Goal: Answer question/provide support

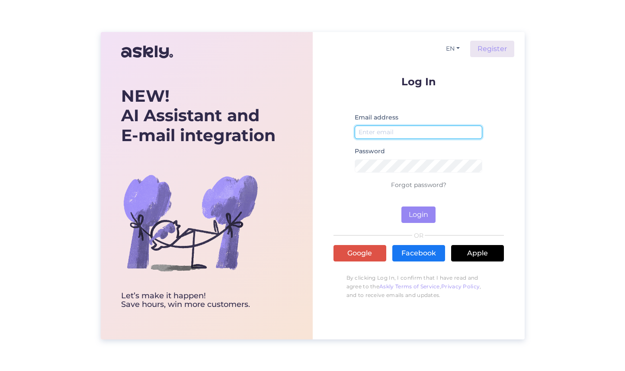
click at [401, 133] on input "email" at bounding box center [419, 131] width 128 height 13
type input "[EMAIL_ADDRESS][DOMAIN_NAME]"
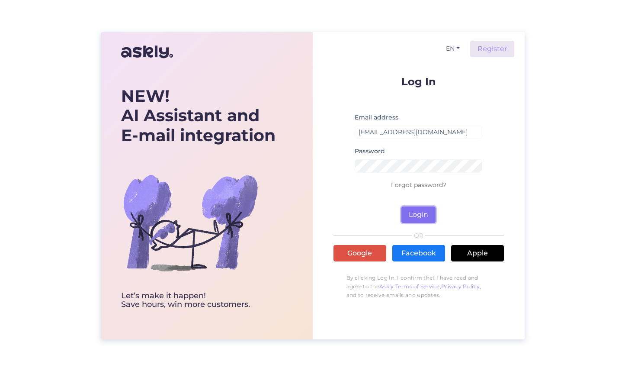
click at [419, 216] on button "Login" at bounding box center [418, 214] width 34 height 16
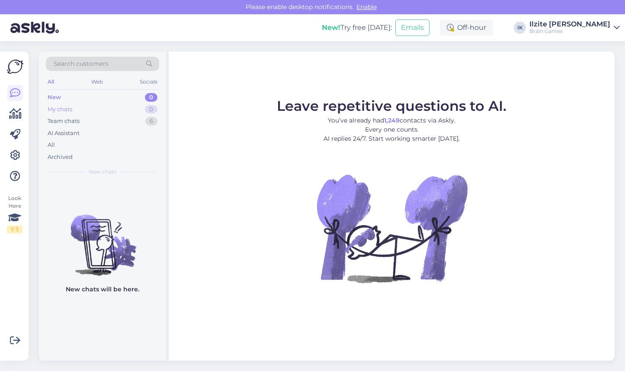
click at [77, 107] on div "My chats 0" at bounding box center [102, 109] width 113 height 12
click at [76, 93] on div "New 0" at bounding box center [102, 97] width 113 height 12
click at [99, 83] on div "Web" at bounding box center [96, 81] width 15 height 11
click at [151, 83] on div "Socials" at bounding box center [148, 81] width 21 height 11
click at [60, 96] on div "New" at bounding box center [54, 97] width 13 height 9
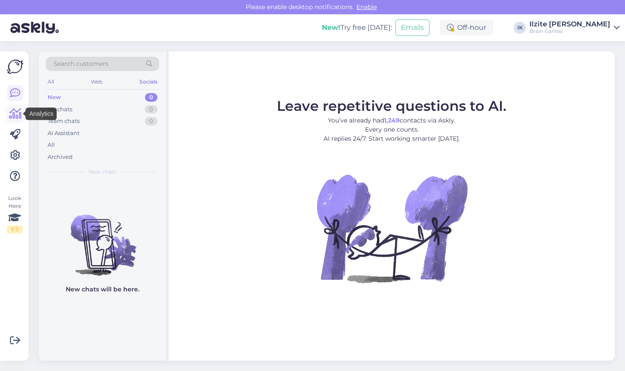
click at [13, 115] on icon at bounding box center [15, 114] width 13 height 10
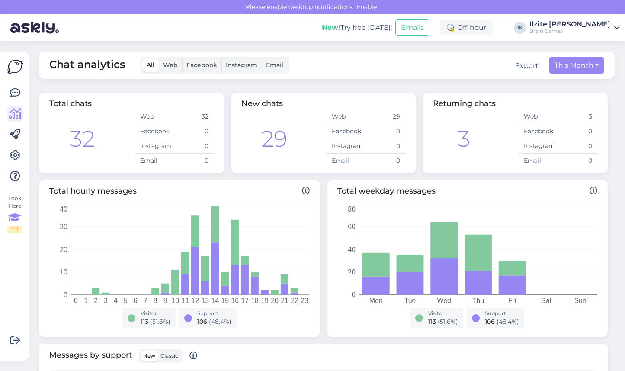
click at [17, 222] on icon at bounding box center [14, 218] width 13 height 16
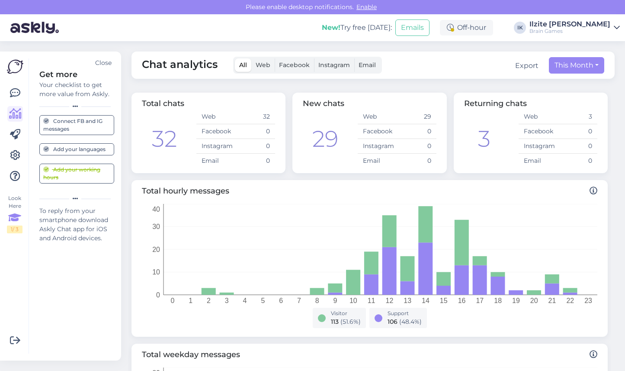
click at [16, 223] on icon at bounding box center [14, 218] width 13 height 16
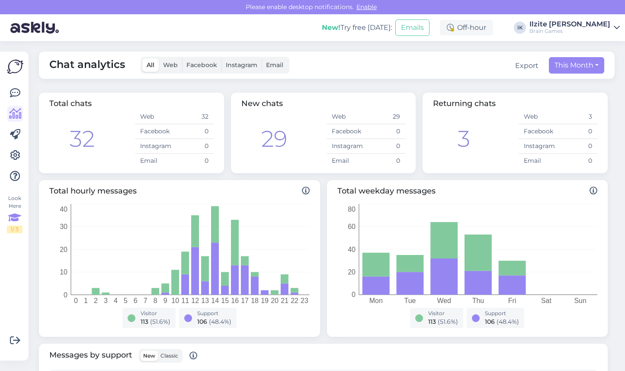
click at [16, 223] on icon at bounding box center [14, 218] width 13 height 16
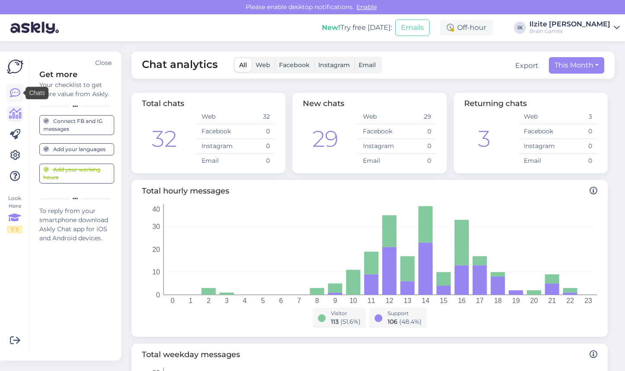
click at [16, 96] on icon at bounding box center [15, 93] width 10 height 10
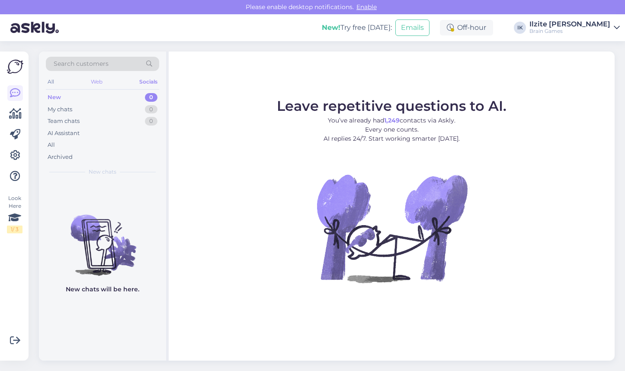
click at [101, 84] on div "Web" at bounding box center [96, 81] width 15 height 11
click at [153, 83] on div "Socials" at bounding box center [148, 81] width 21 height 11
click at [94, 81] on div "Web" at bounding box center [96, 81] width 15 height 11
click at [70, 119] on div "Team chats" at bounding box center [64, 121] width 32 height 9
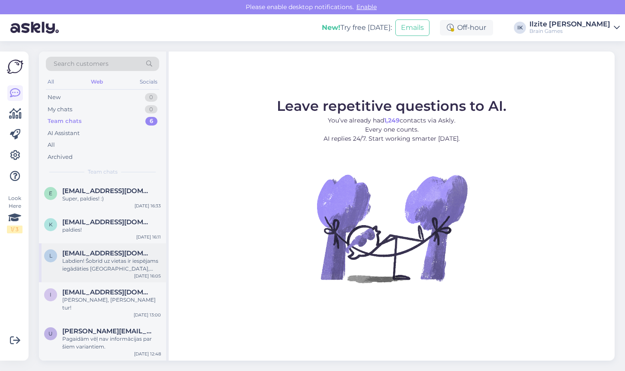
scroll to position [23, 0]
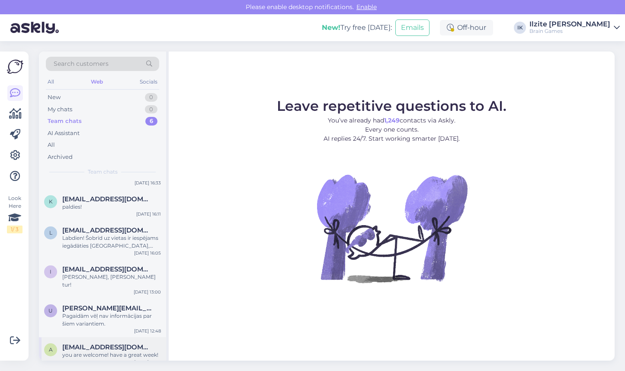
click at [95, 343] on span "antonio.doslic1993@gmail.com" at bounding box center [107, 347] width 90 height 8
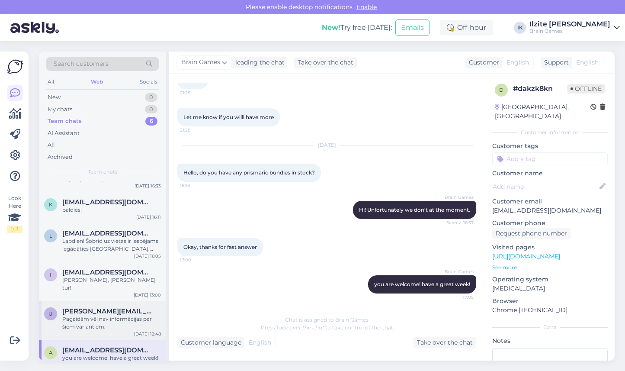
scroll to position [0, 0]
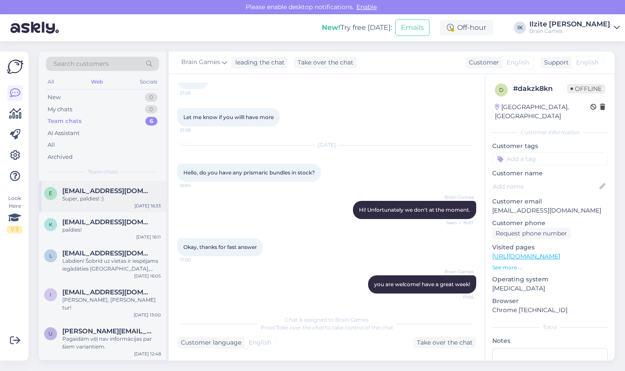
click at [88, 201] on div "Super, paldies! :)" at bounding box center [111, 199] width 99 height 8
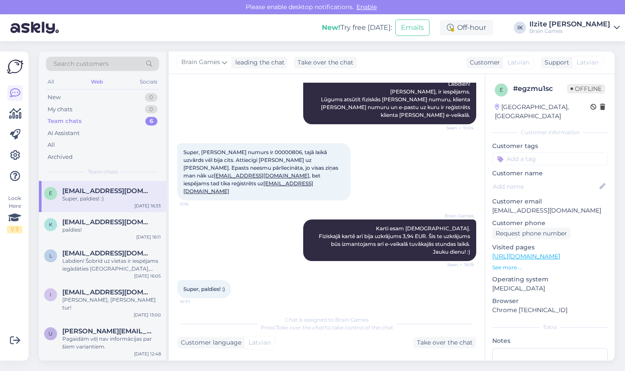
scroll to position [243, 0]
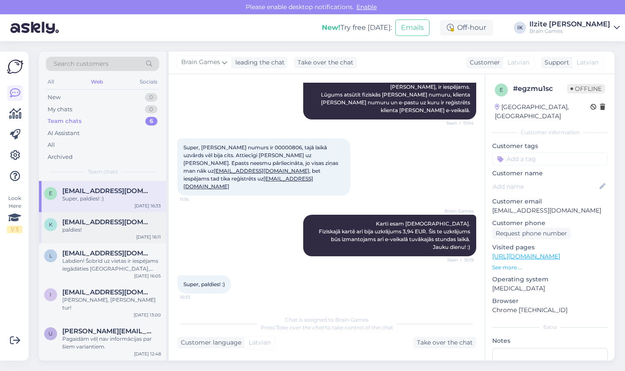
click at [114, 233] on div "paldies!" at bounding box center [111, 230] width 99 height 8
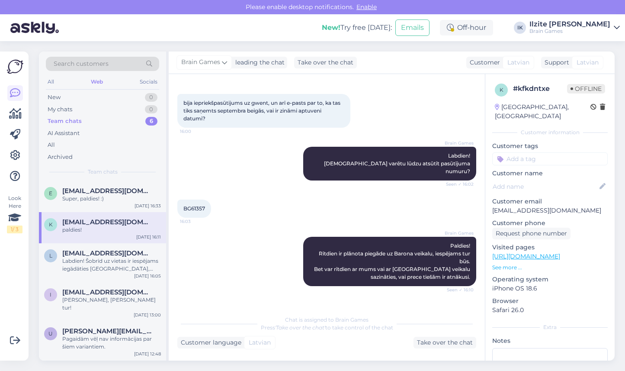
scroll to position [94, 0]
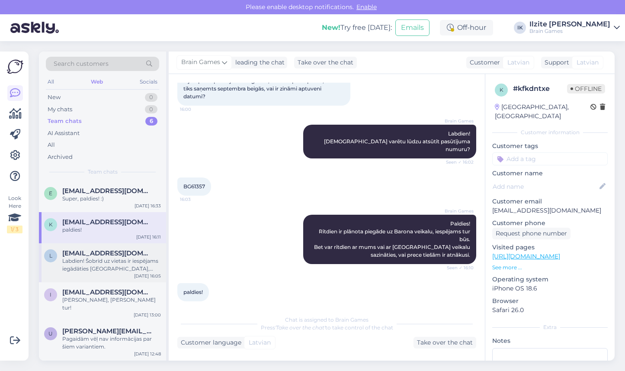
click at [119, 256] on span "liepina.dita@gmail.com" at bounding box center [107, 253] width 90 height 8
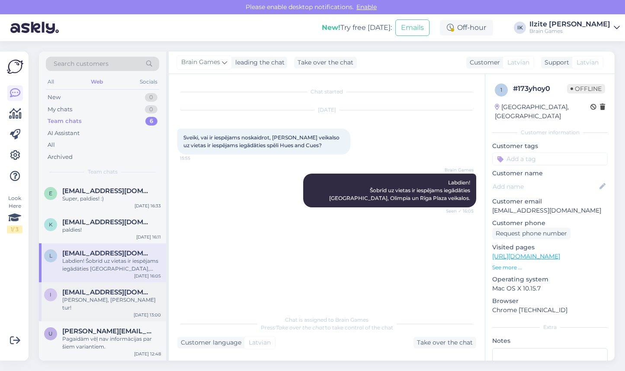
click at [88, 303] on div "Jā, tieši tur!" at bounding box center [111, 304] width 99 height 16
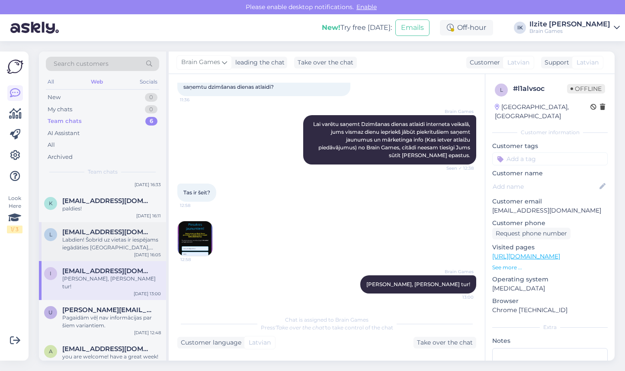
scroll to position [23, 0]
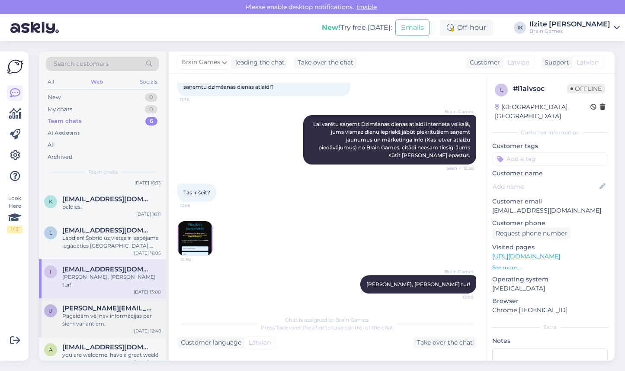
click at [97, 312] on div "Pagaidām vēļ nav informācijas par šiem variantiem." at bounding box center [111, 320] width 99 height 16
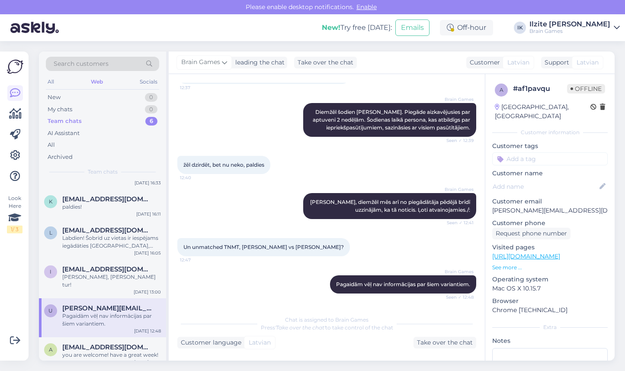
scroll to position [1357, 0]
click at [14, 226] on div "1 / 3" at bounding box center [15, 229] width 16 height 8
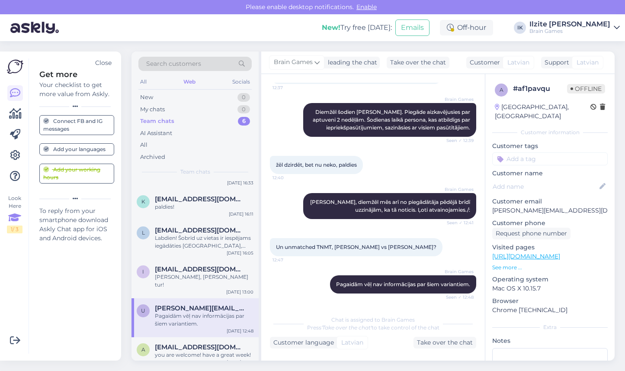
click at [28, 28] on img at bounding box center [34, 27] width 48 height 27
click at [576, 31] on div "Brain Games" at bounding box center [569, 31] width 81 height 7
click at [593, 284] on p "Mac OS X 10.15.7" at bounding box center [549, 288] width 115 height 9
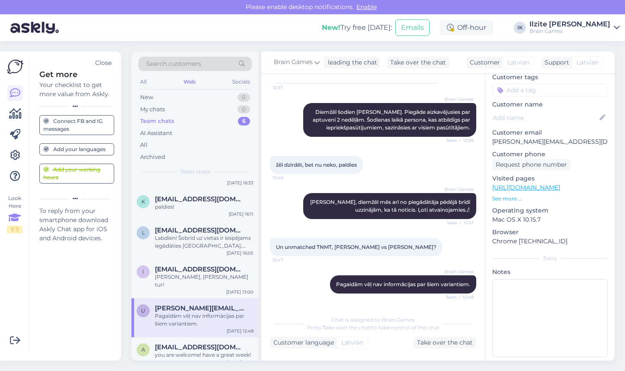
scroll to position [0, 0]
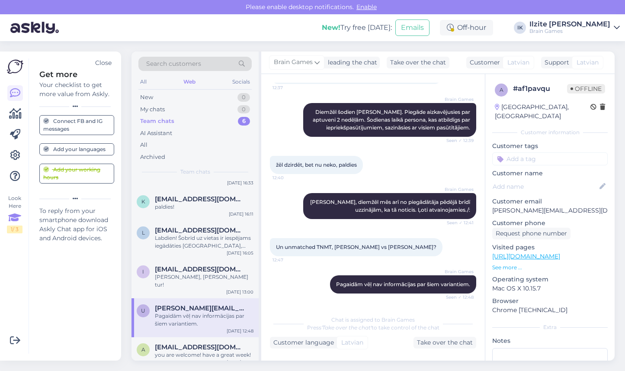
click at [601, 29] on div "Brain Games" at bounding box center [569, 31] width 81 height 7
click at [535, 86] on div "Log out" at bounding box center [567, 88] width 106 height 16
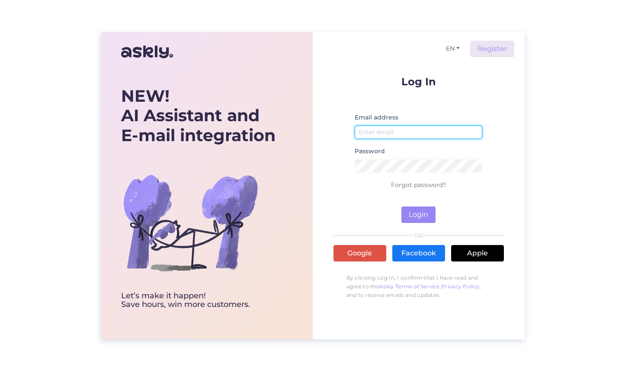
type input "[EMAIL_ADDRESS][DOMAIN_NAME]"
click at [96, 184] on div "NEW! AI Assistant and E-mail integration Let’s make it happen! Save hours, win …" at bounding box center [312, 185] width 625 height 371
